Goal: Transaction & Acquisition: Purchase product/service

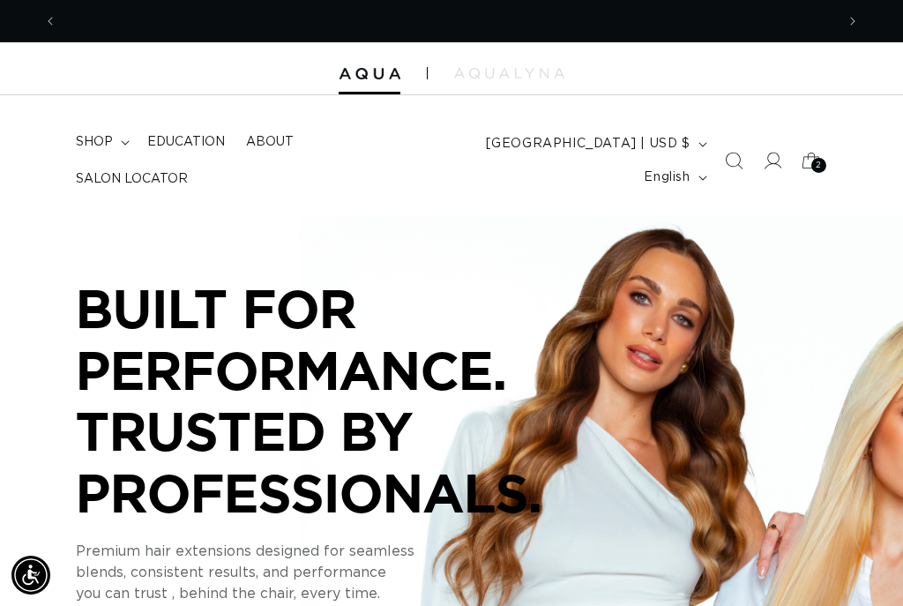
scroll to position [0, 778]
click at [818, 162] on span "2" at bounding box center [819, 165] width 6 height 15
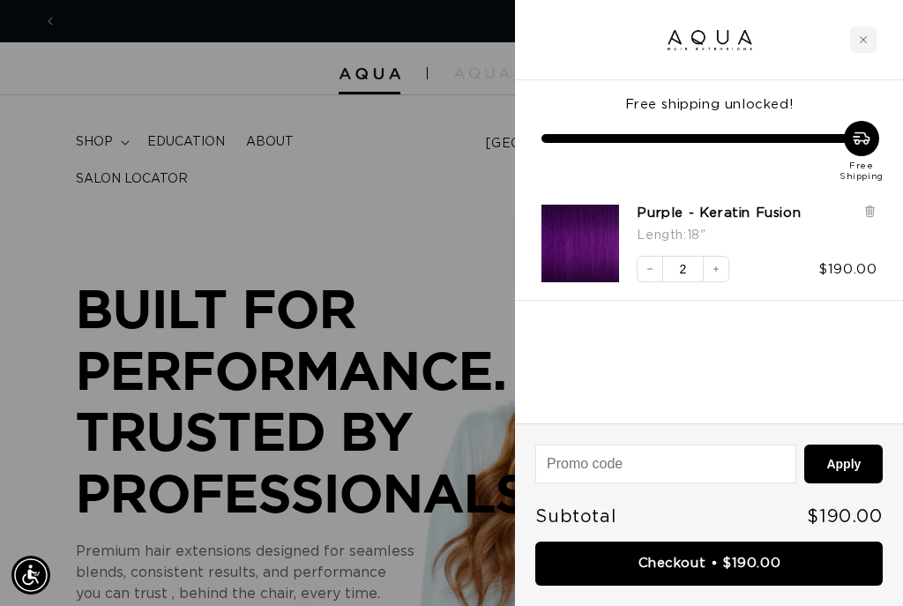
scroll to position [0, 1556]
click at [643, 256] on button "Decrease quantity" at bounding box center [650, 269] width 26 height 26
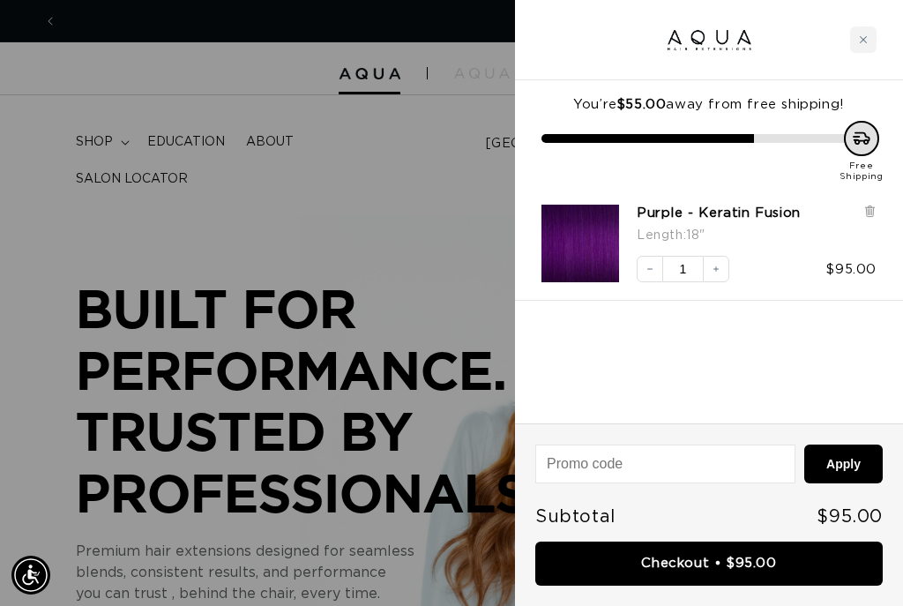
scroll to position [0, 0]
click at [867, 213] on icon at bounding box center [869, 211] width 7 height 9
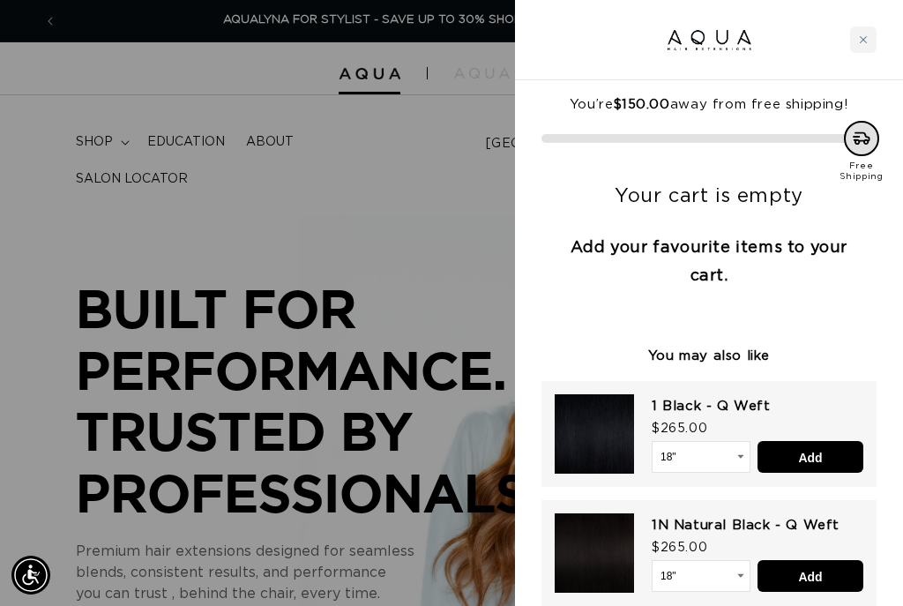
click at [859, 40] on icon "Close cart" at bounding box center [863, 39] width 9 height 9
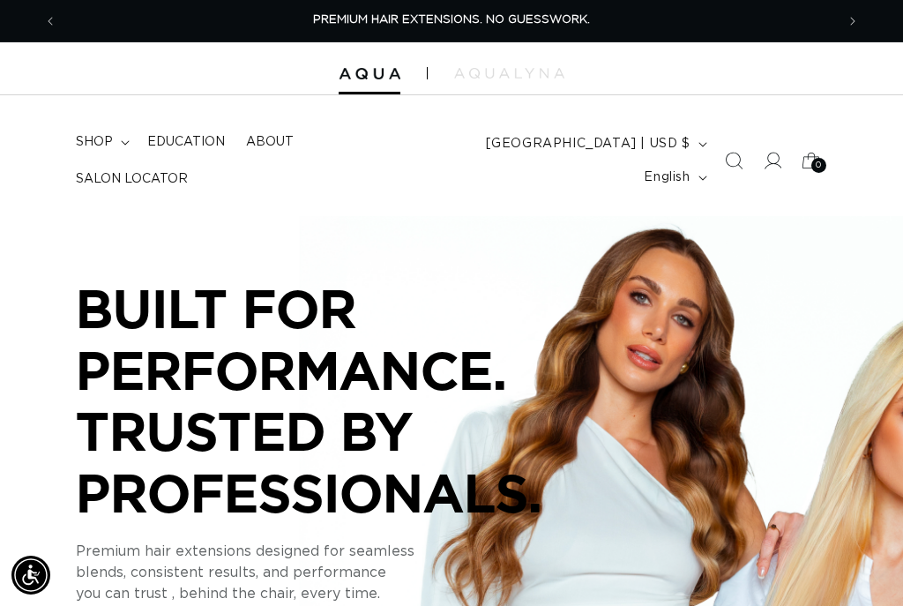
click at [812, 153] on icon at bounding box center [811, 161] width 18 height 16
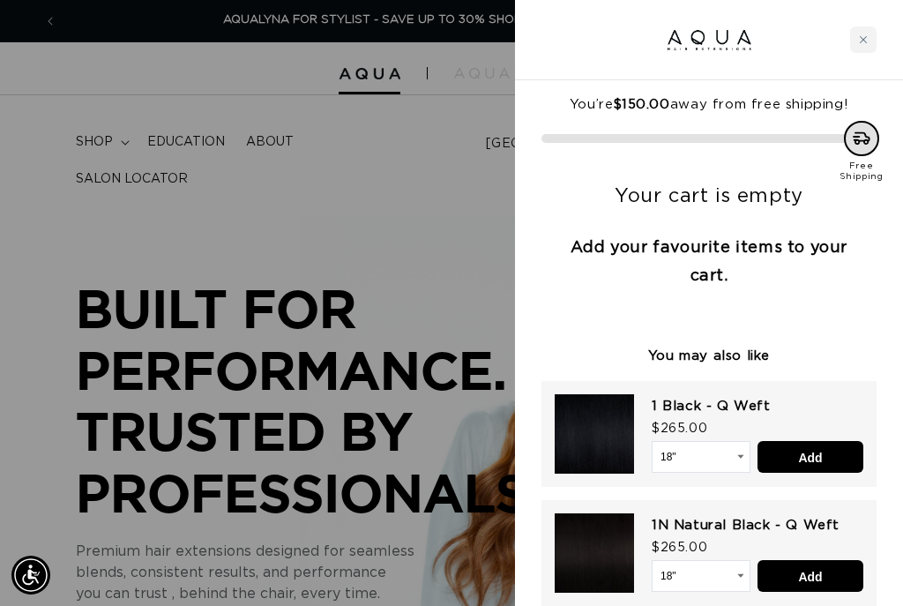
click at [870, 41] on div "Close cart" at bounding box center [863, 39] width 26 height 26
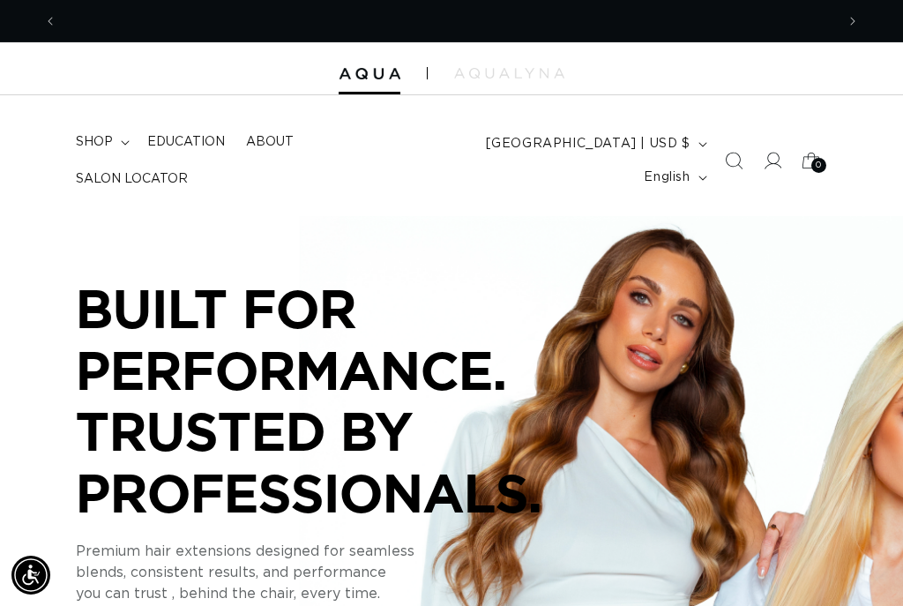
scroll to position [0, 778]
click at [89, 150] on span "shop" at bounding box center [94, 142] width 37 height 16
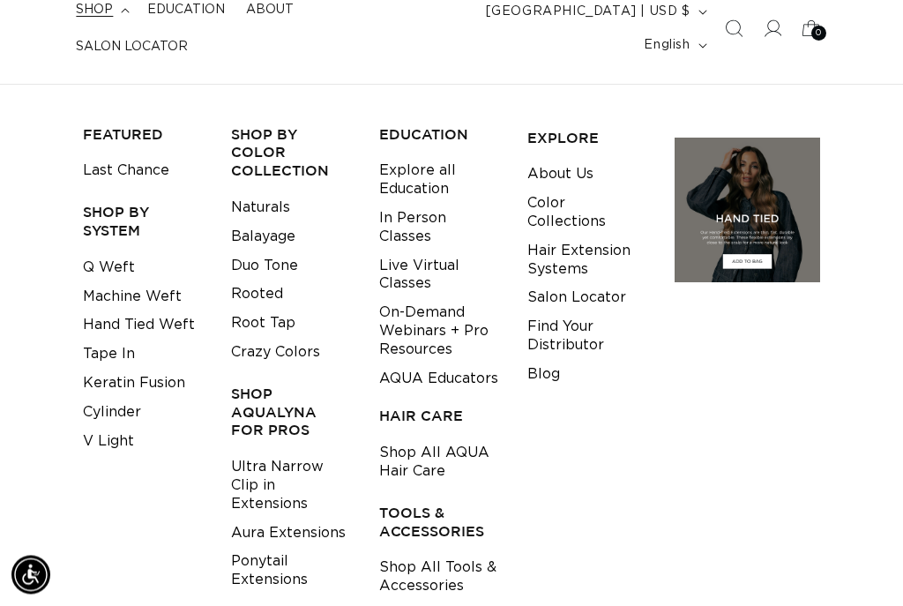
scroll to position [133, 0]
click at [425, 564] on link "Shop All Tools & Accessories" at bounding box center [439, 576] width 121 height 48
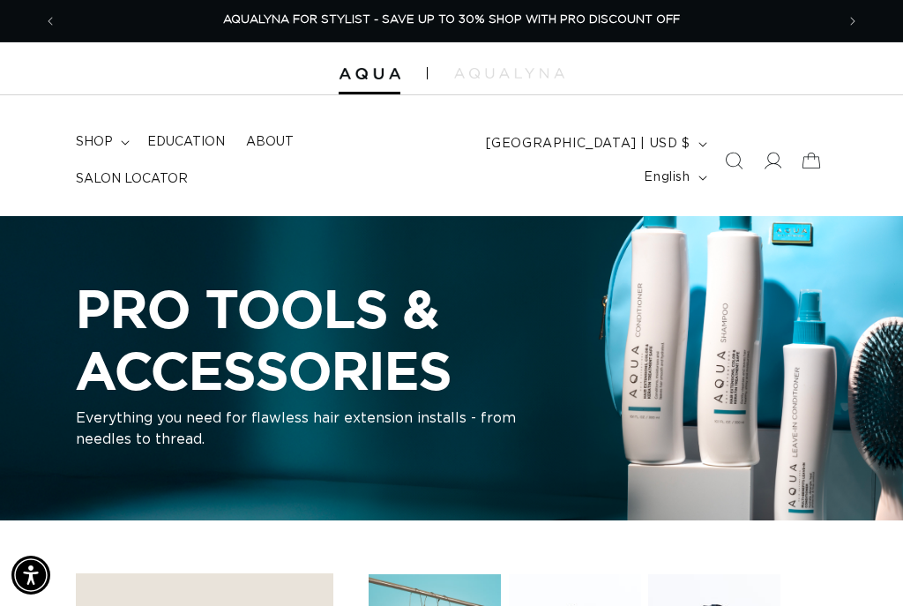
click at [93, 161] on summary "shop" at bounding box center [100, 141] width 71 height 37
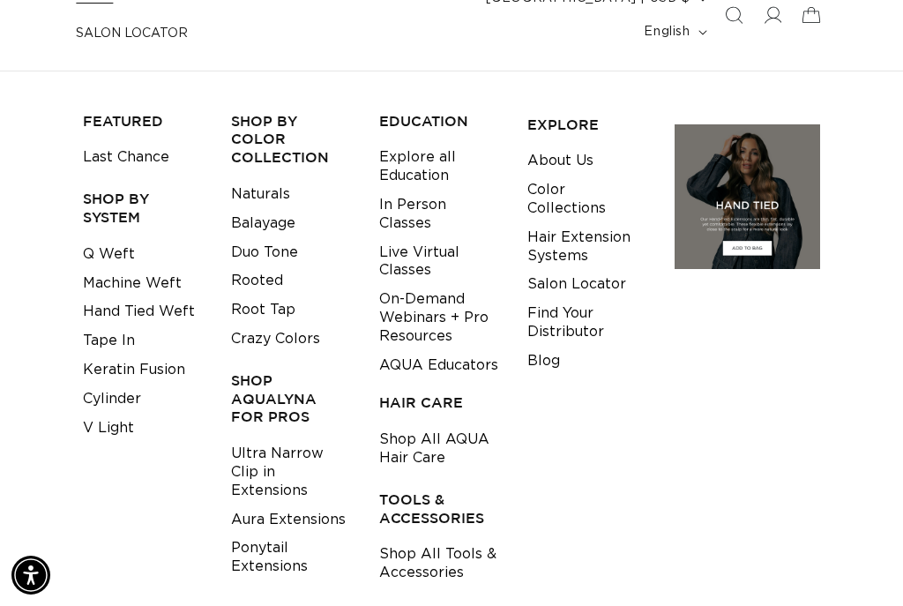
click at [93, 355] on link "Keratin Fusion" at bounding box center [134, 369] width 102 height 29
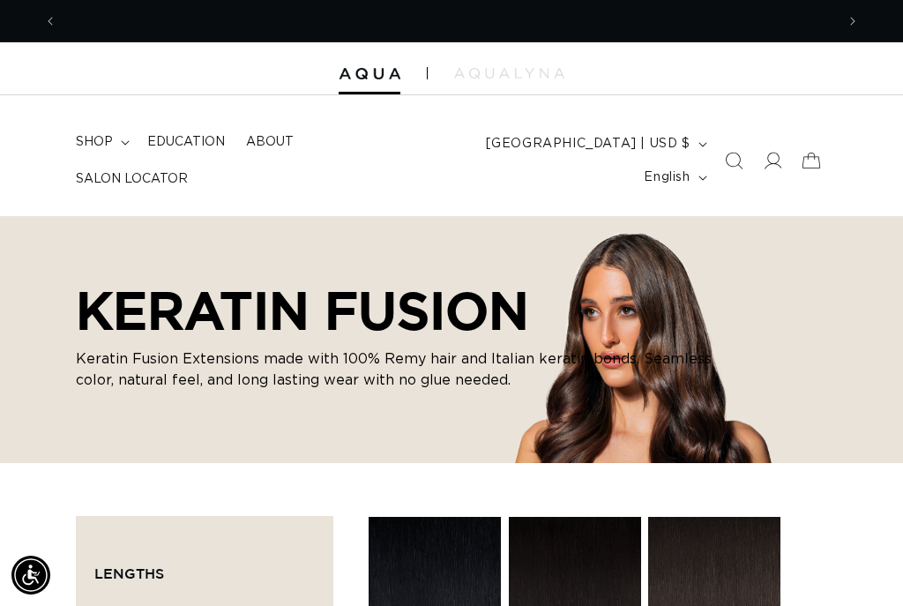
scroll to position [0, 1556]
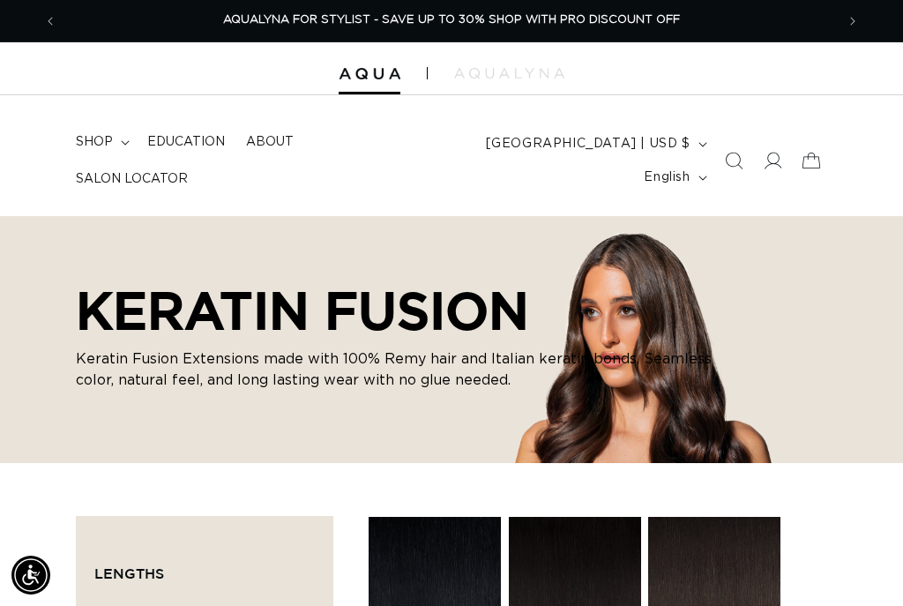
click at [767, 157] on icon at bounding box center [773, 161] width 18 height 18
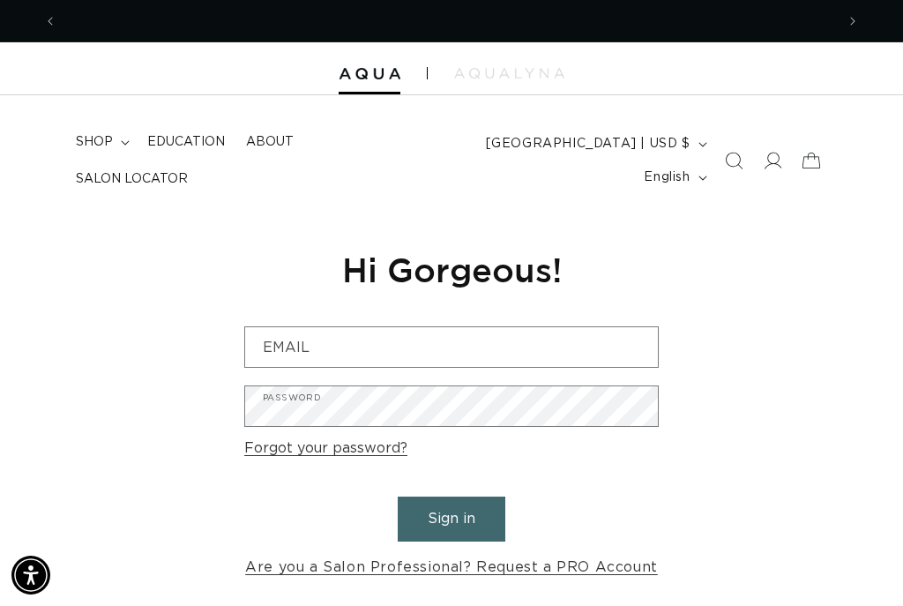
scroll to position [0, 778]
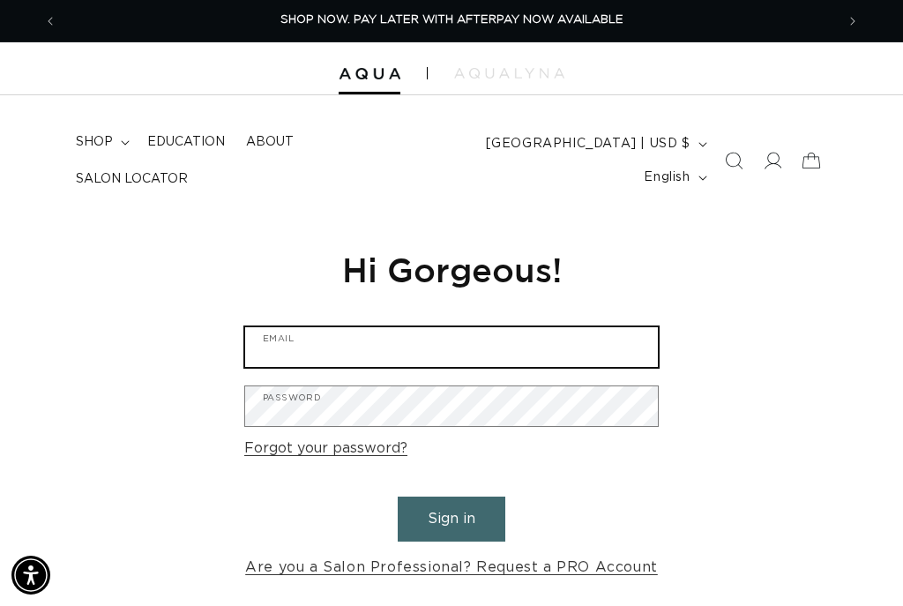
click at [601, 333] on input "Email" at bounding box center [451, 347] width 413 height 40
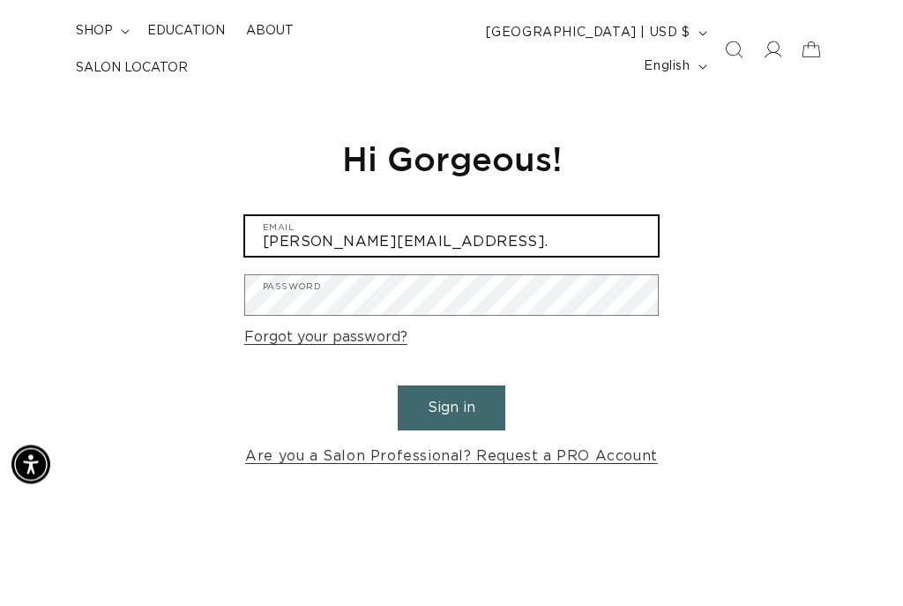
scroll to position [0, 0]
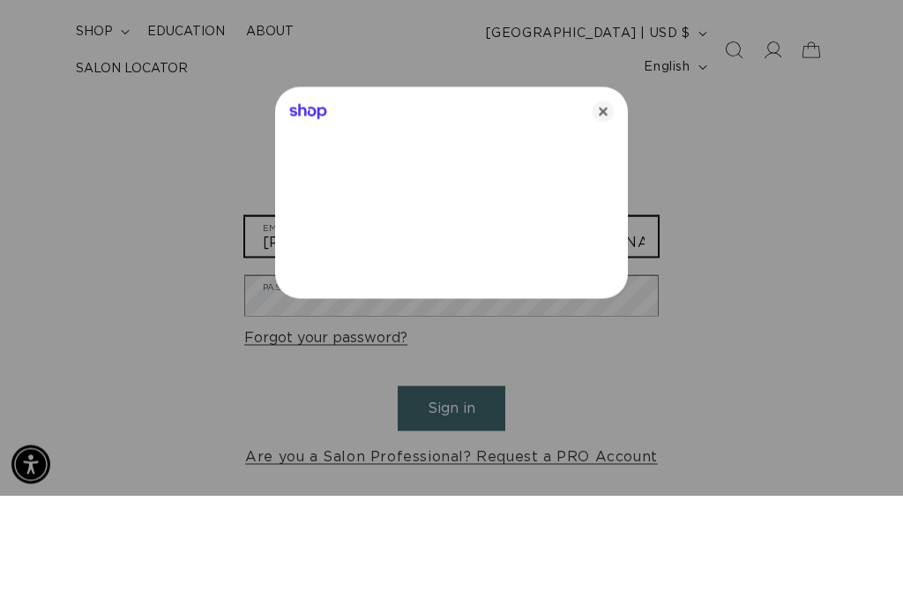
type input "[PERSON_NAME][EMAIL_ADDRESS][DOMAIN_NAME]"
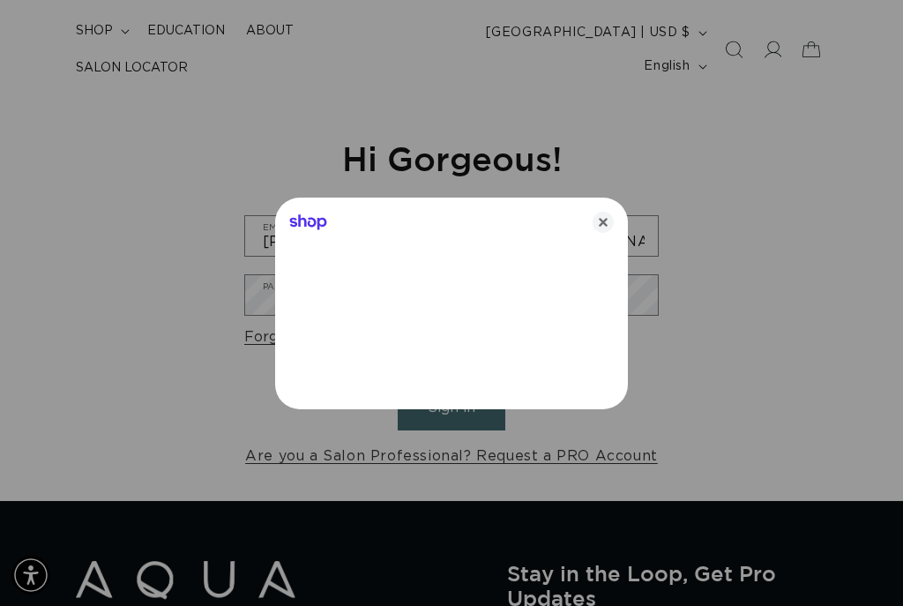
scroll to position [0, 778]
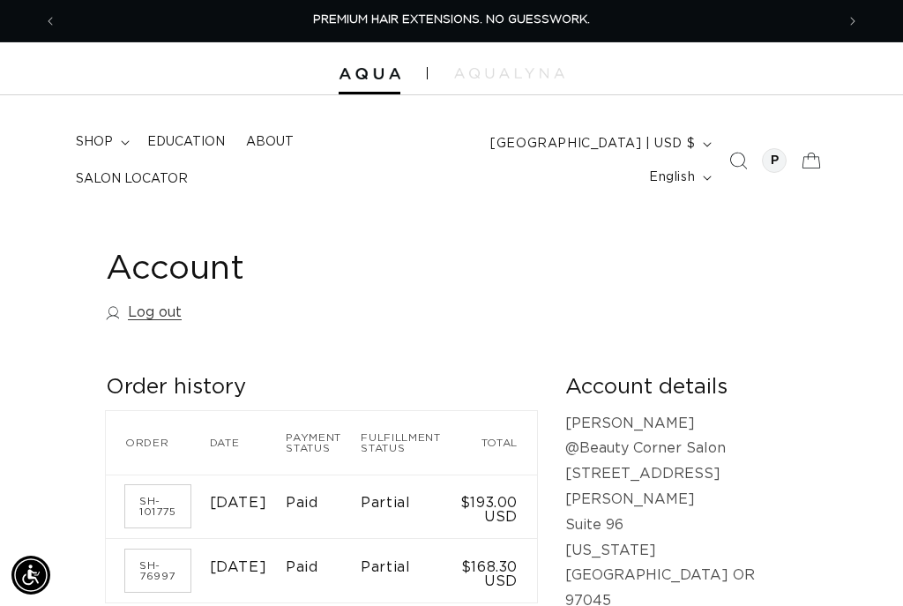
click at [101, 147] on summary "shop" at bounding box center [100, 141] width 71 height 37
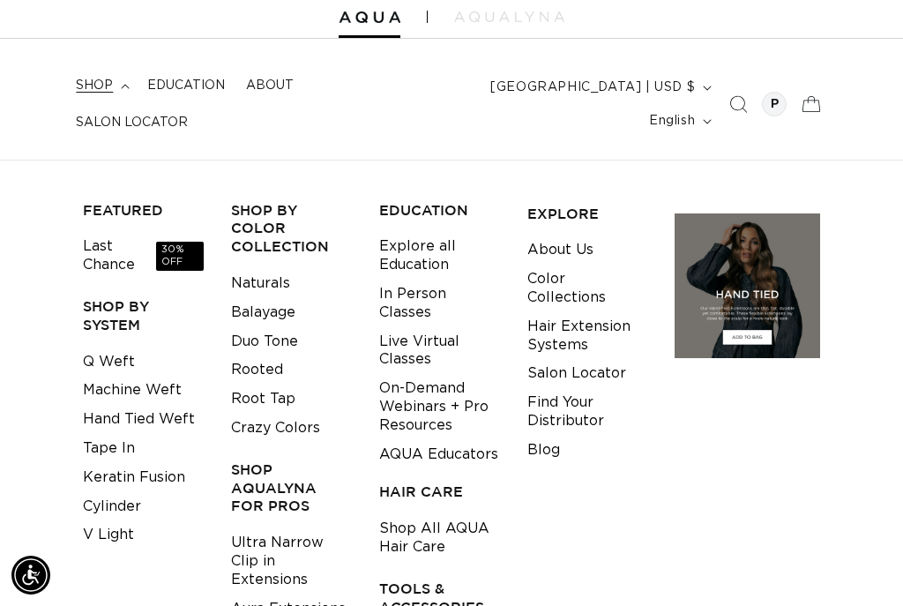
scroll to position [0, 778]
click at [160, 464] on link "Keratin Fusion" at bounding box center [134, 477] width 102 height 29
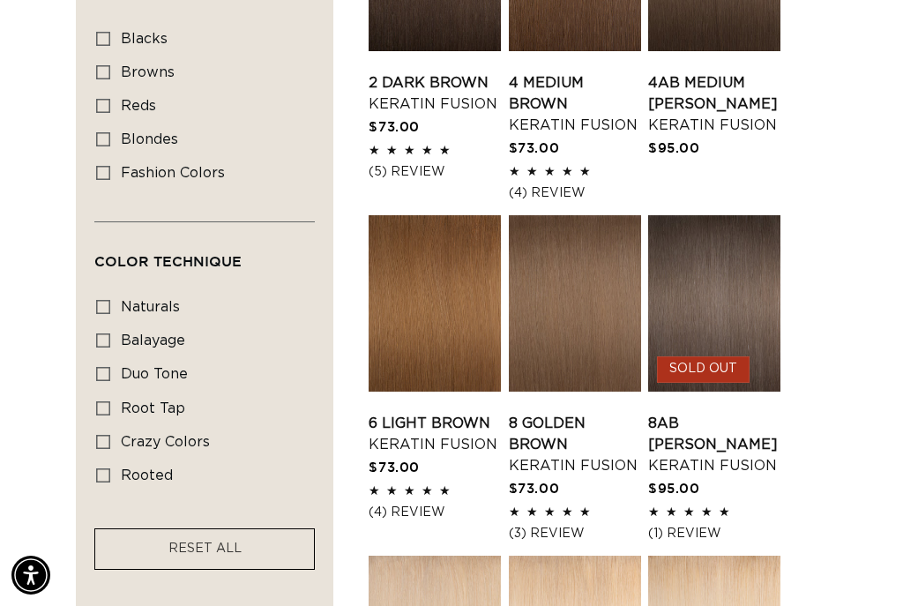
scroll to position [0, 1556]
click at [203, 160] on label "fashion colors fashion colors (8 products)" at bounding box center [199, 174] width 206 height 34
click at [110, 166] on input "fashion colors fashion colors (8 products)" at bounding box center [103, 173] width 14 height 14
checkbox input "true"
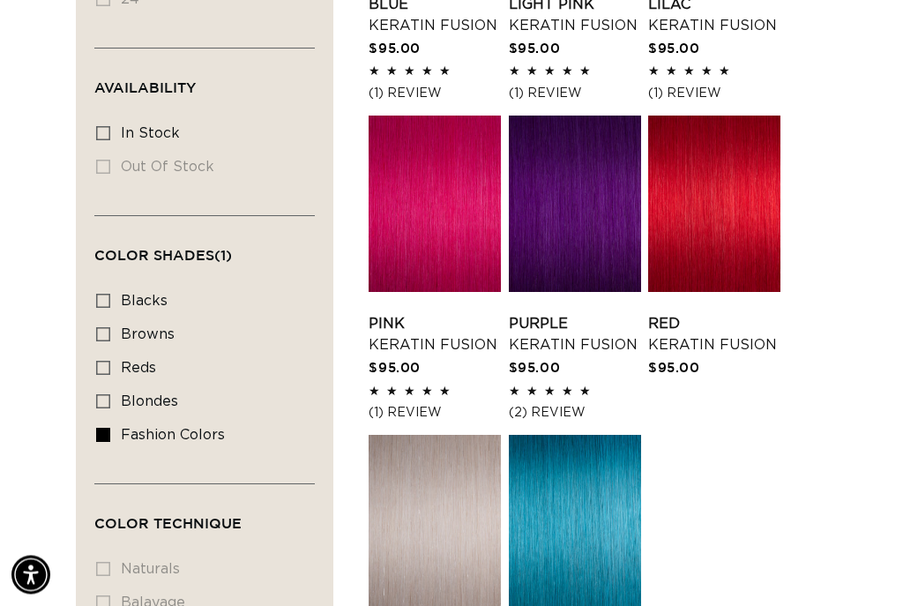
scroll to position [721, 0]
click at [567, 313] on link "Purple Keratin Fusion" at bounding box center [575, 334] width 132 height 42
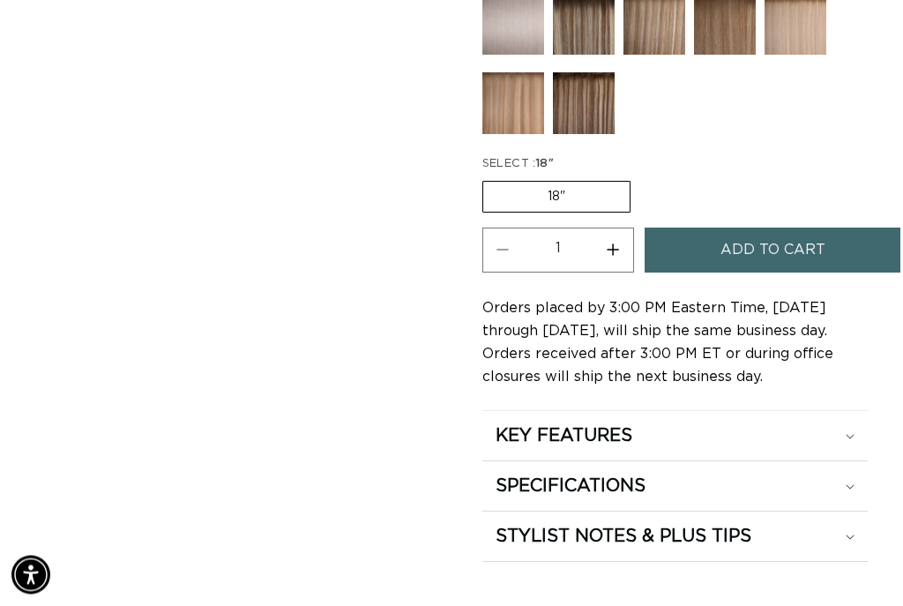
scroll to position [1245, 0]
click at [867, 460] on summary "SPECIFICATIONS" at bounding box center [674, 435] width 385 height 49
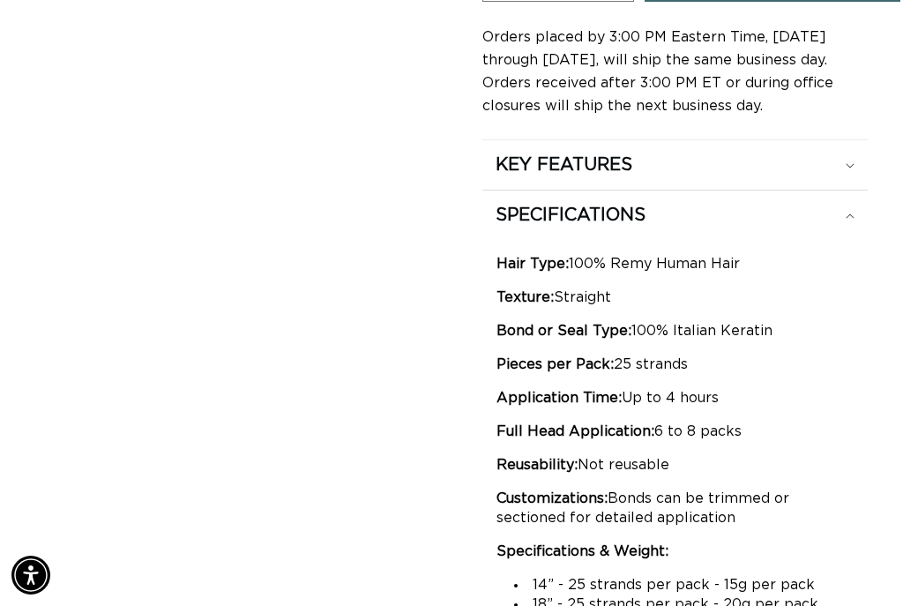
scroll to position [0, 778]
click at [857, 190] on div "Hair Type: 100% Remy Human Hair Texture: Straight Bond or Seal Type: 100% Itali…" at bounding box center [674, 190] width 385 height 0
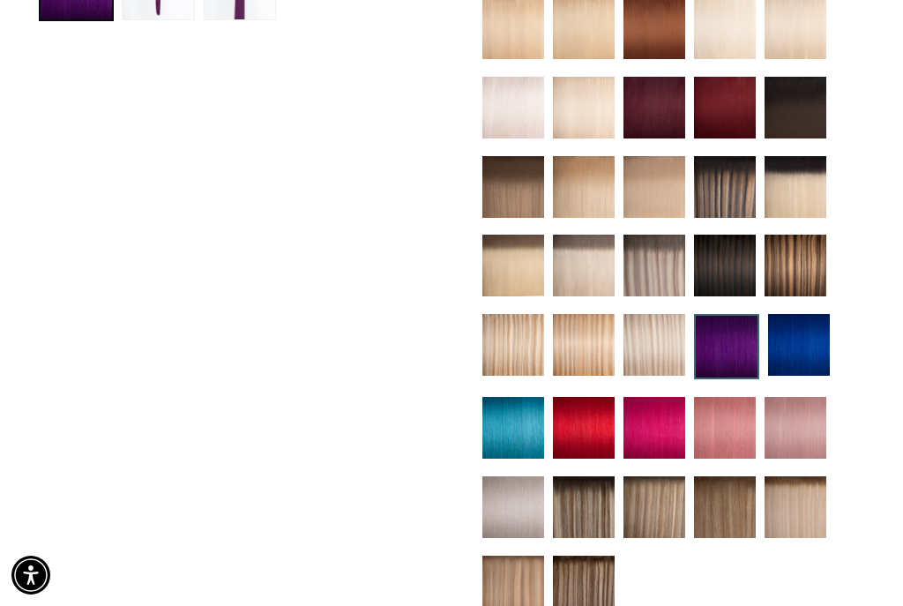
scroll to position [0, 0]
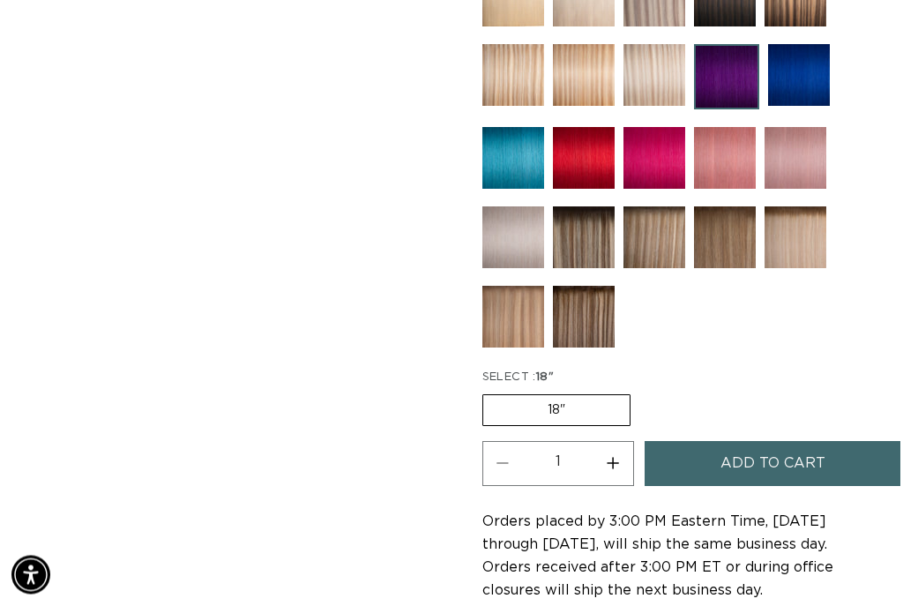
click at [804, 458] on span "Add to cart" at bounding box center [773, 464] width 105 height 45
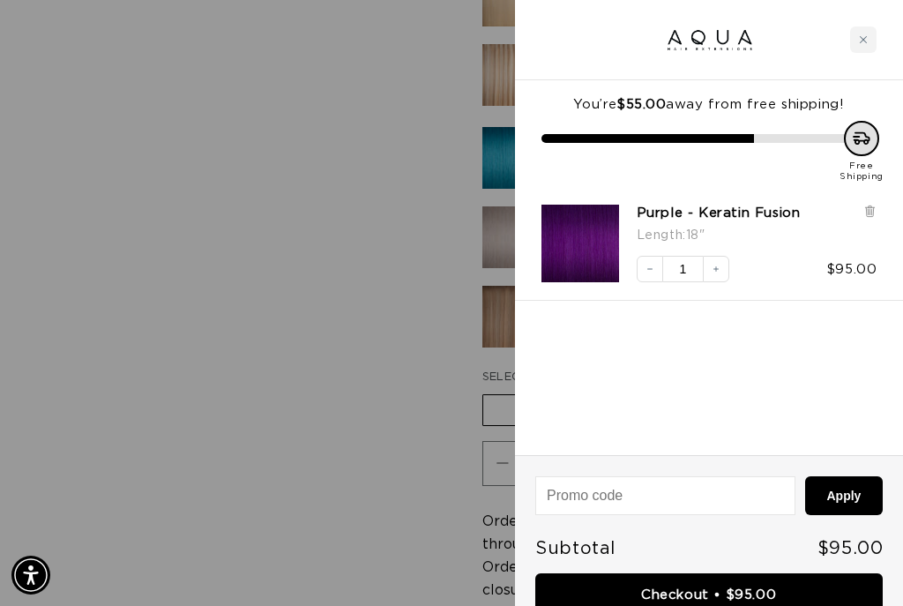
click at [759, 593] on link "Checkout • $95.00" at bounding box center [709, 595] width 348 height 45
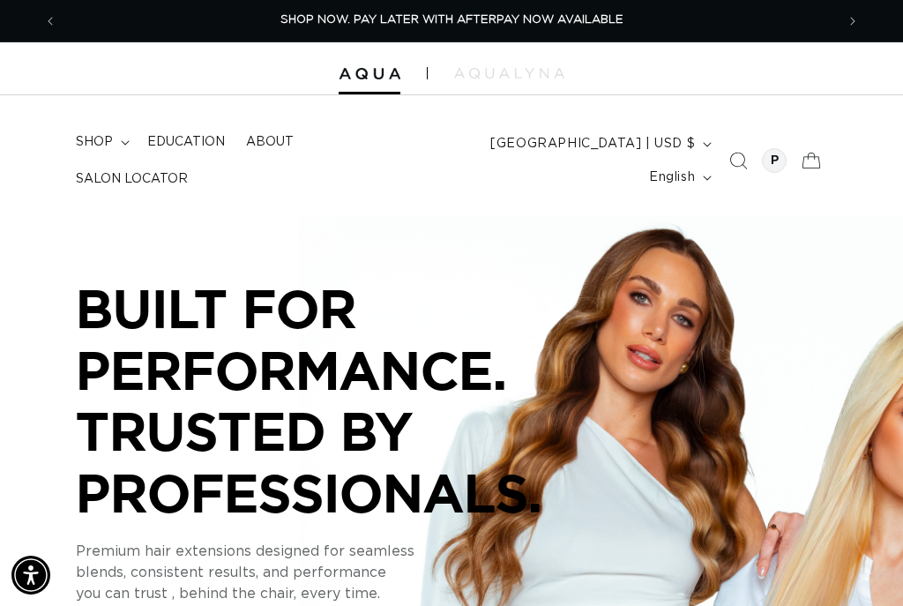
click at [102, 146] on summary "shop" at bounding box center [100, 141] width 71 height 37
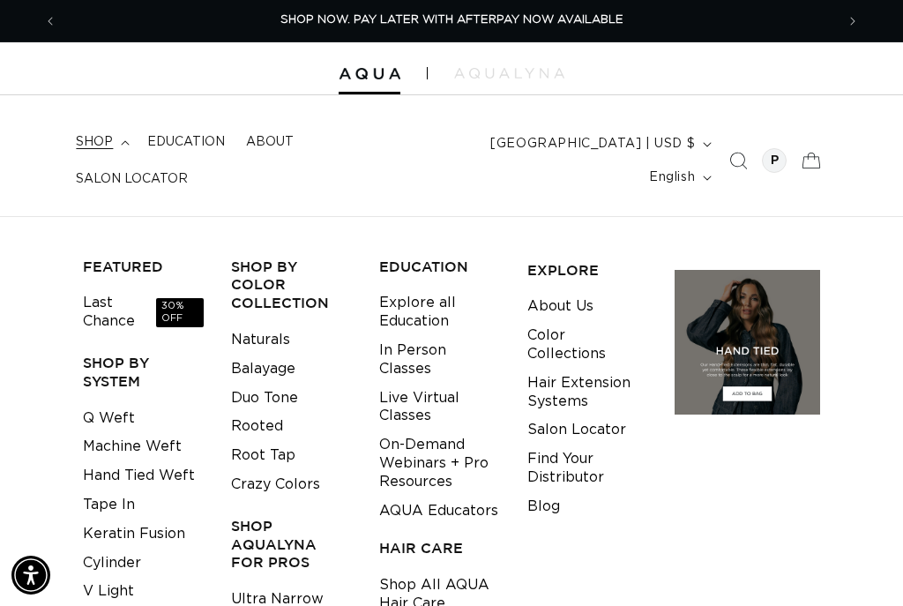
click at [101, 146] on summary "shop" at bounding box center [100, 141] width 71 height 37
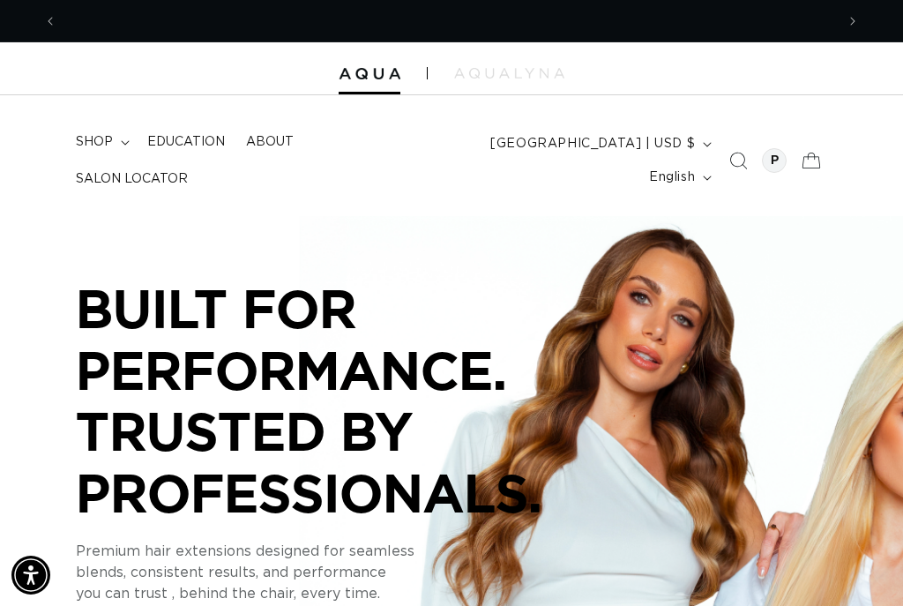
scroll to position [0, 1556]
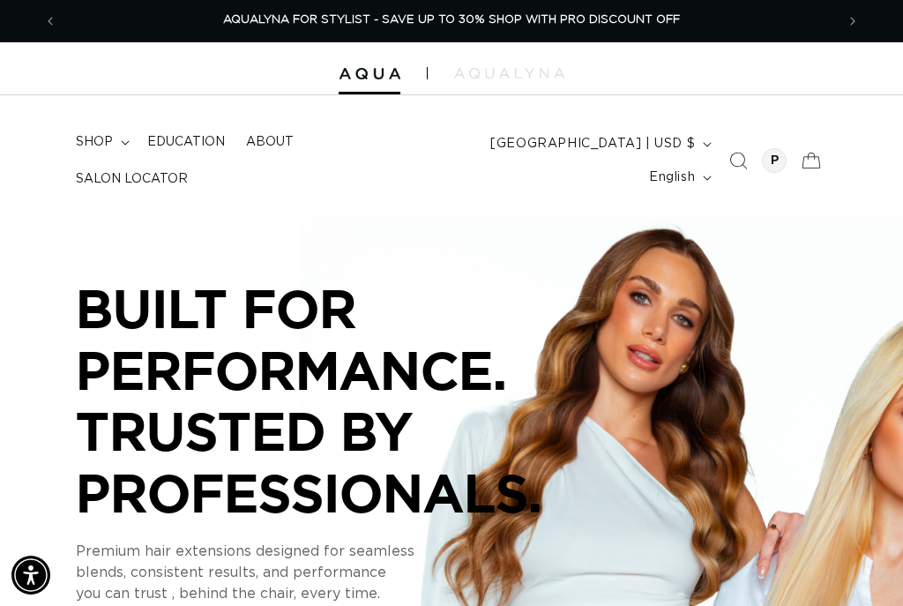
click at [121, 146] on icon at bounding box center [125, 142] width 9 height 5
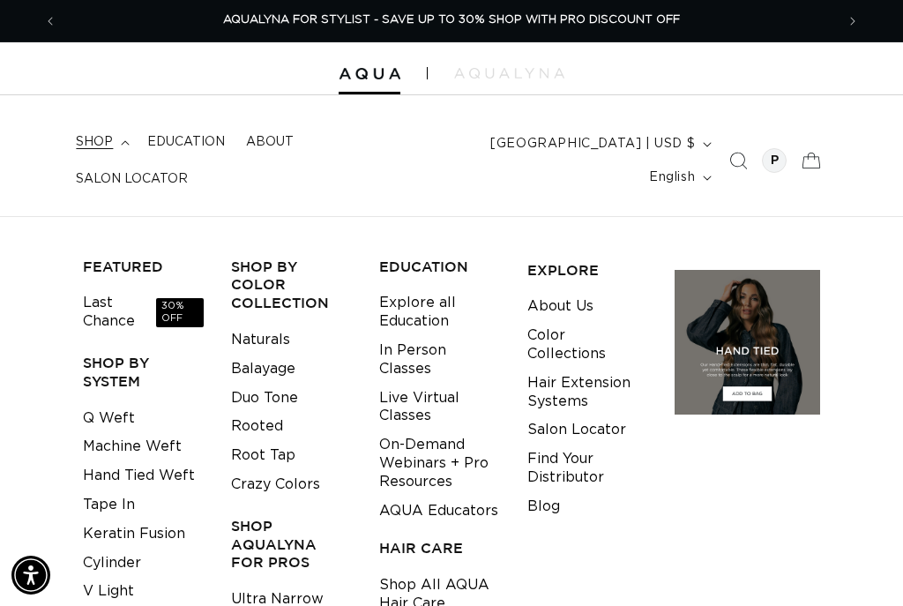
click at [173, 520] on link "Keratin Fusion" at bounding box center [134, 534] width 102 height 29
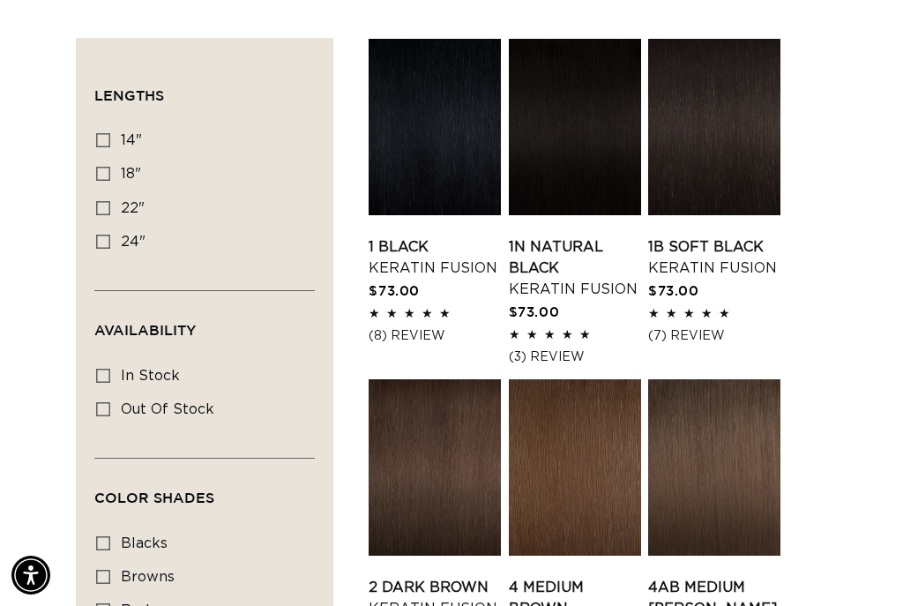
scroll to position [0, 778]
click at [98, 133] on icon at bounding box center [103, 140] width 14 height 14
click at [98, 133] on input "14" 14" (20 products)" at bounding box center [103, 140] width 14 height 14
checkbox input "true"
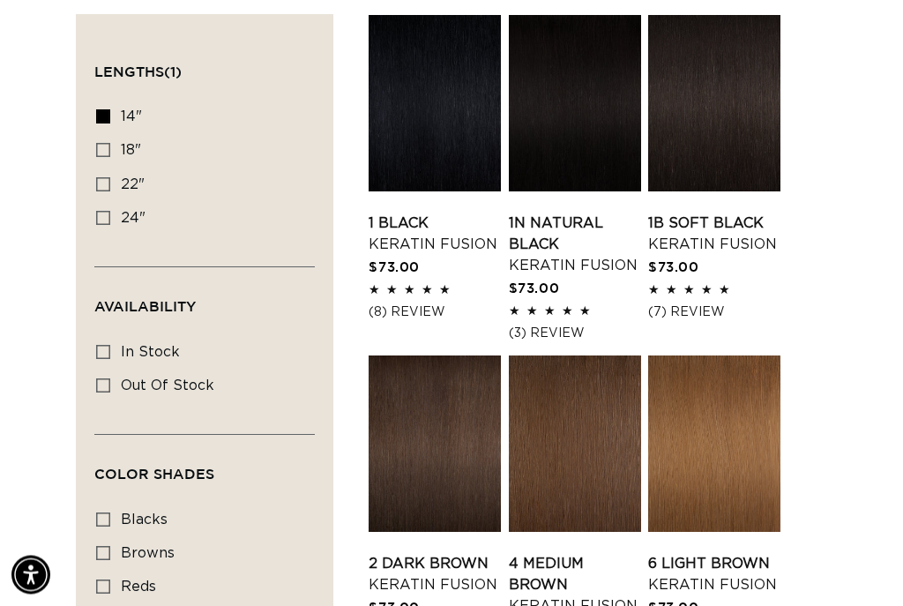
scroll to position [505, 0]
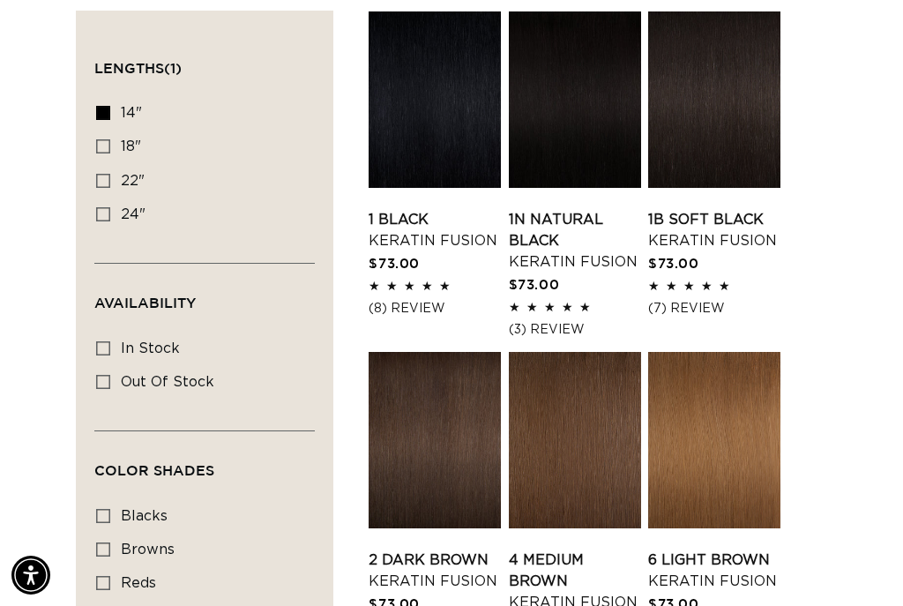
click at [102, 143] on icon at bounding box center [103, 146] width 14 height 14
click at [102, 143] on input "18" 18" (47 products)" at bounding box center [103, 146] width 14 height 14
checkbox input "true"
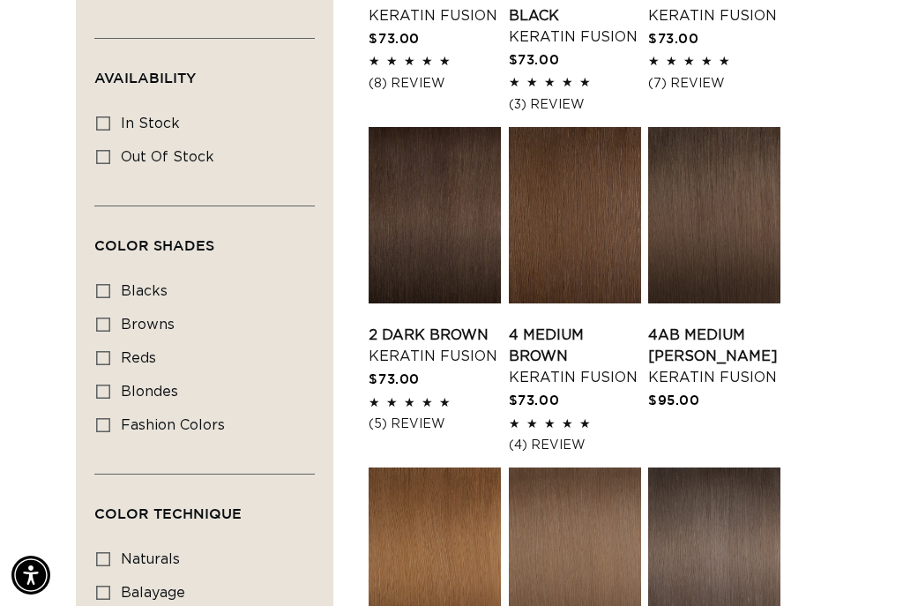
scroll to position [777, 0]
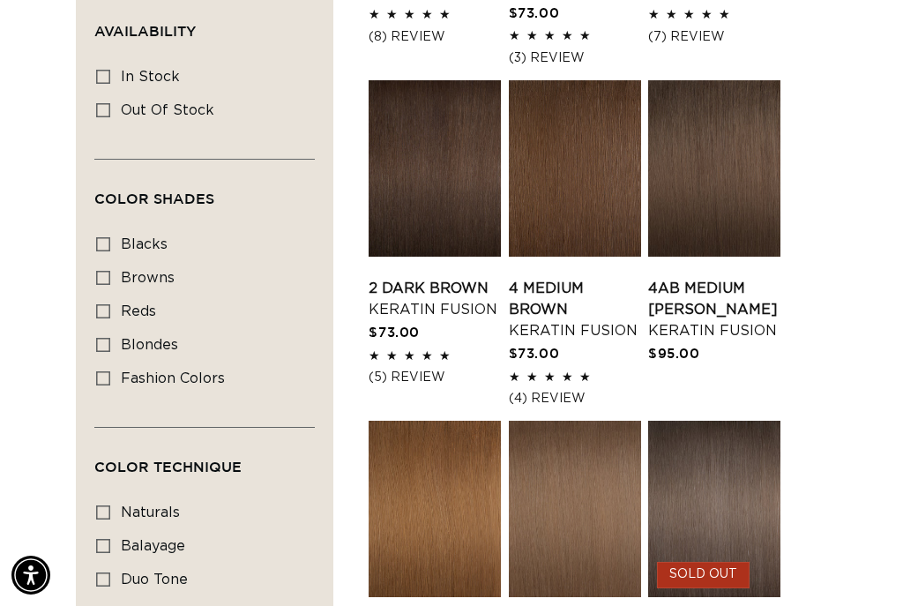
click at [216, 378] on span "fashion colors" at bounding box center [173, 378] width 104 height 14
click at [110, 378] on input "fashion colors fashion colors (8 products)" at bounding box center [103, 378] width 14 height 14
checkbox input "true"
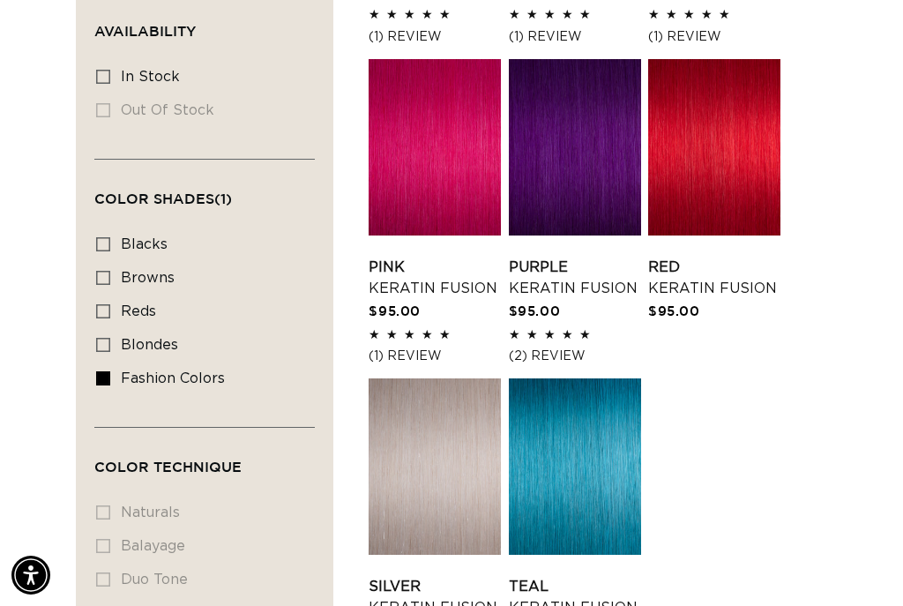
click at [565, 257] on link "Purple Keratin Fusion" at bounding box center [575, 278] width 132 height 42
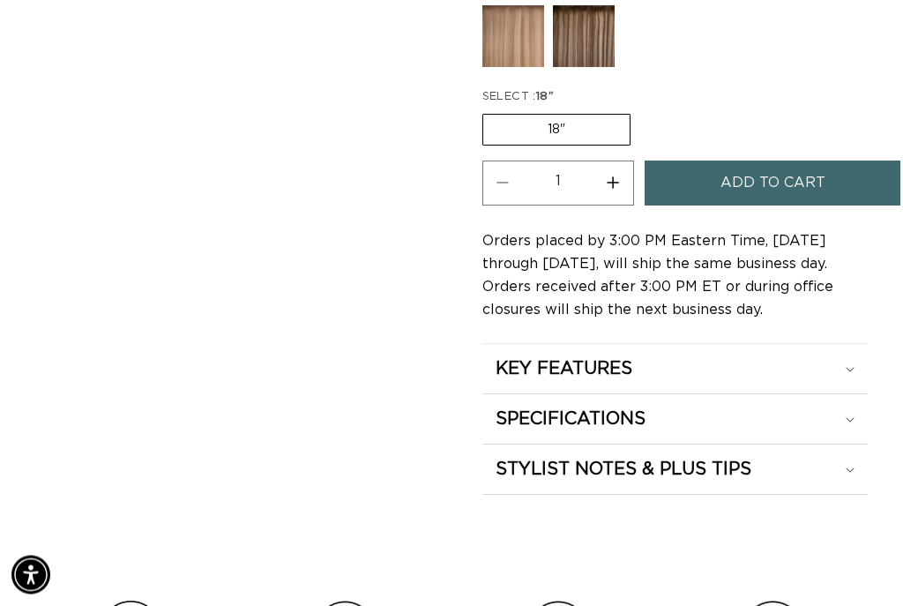
scroll to position [1315, 0]
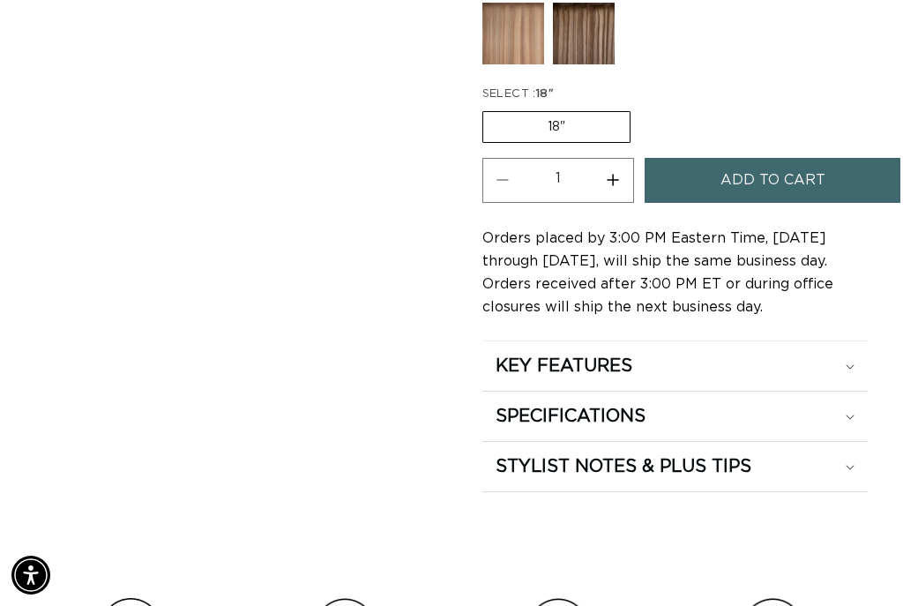
click at [866, 391] on summary "SPECIFICATIONS" at bounding box center [674, 365] width 385 height 49
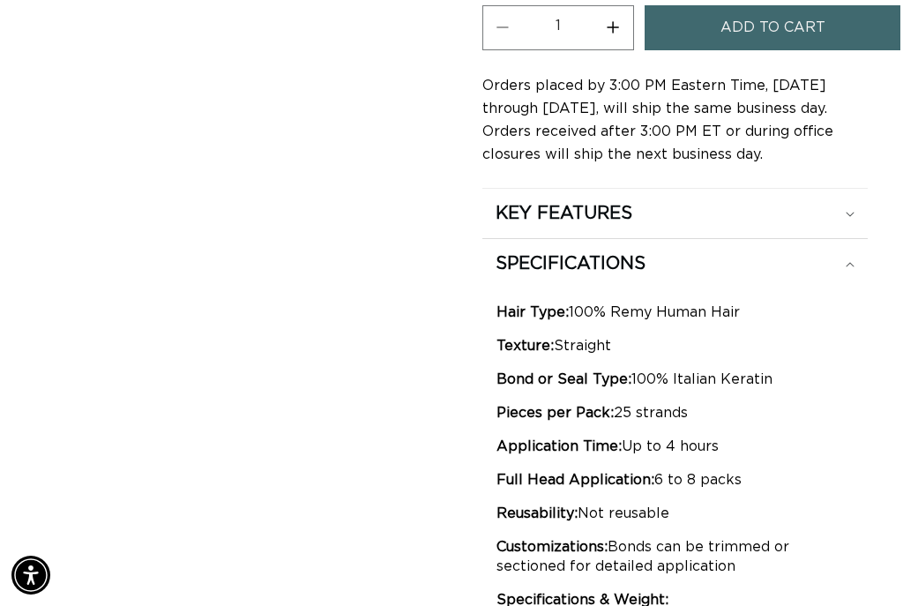
scroll to position [0, 0]
